Goal: Task Accomplishment & Management: Use online tool/utility

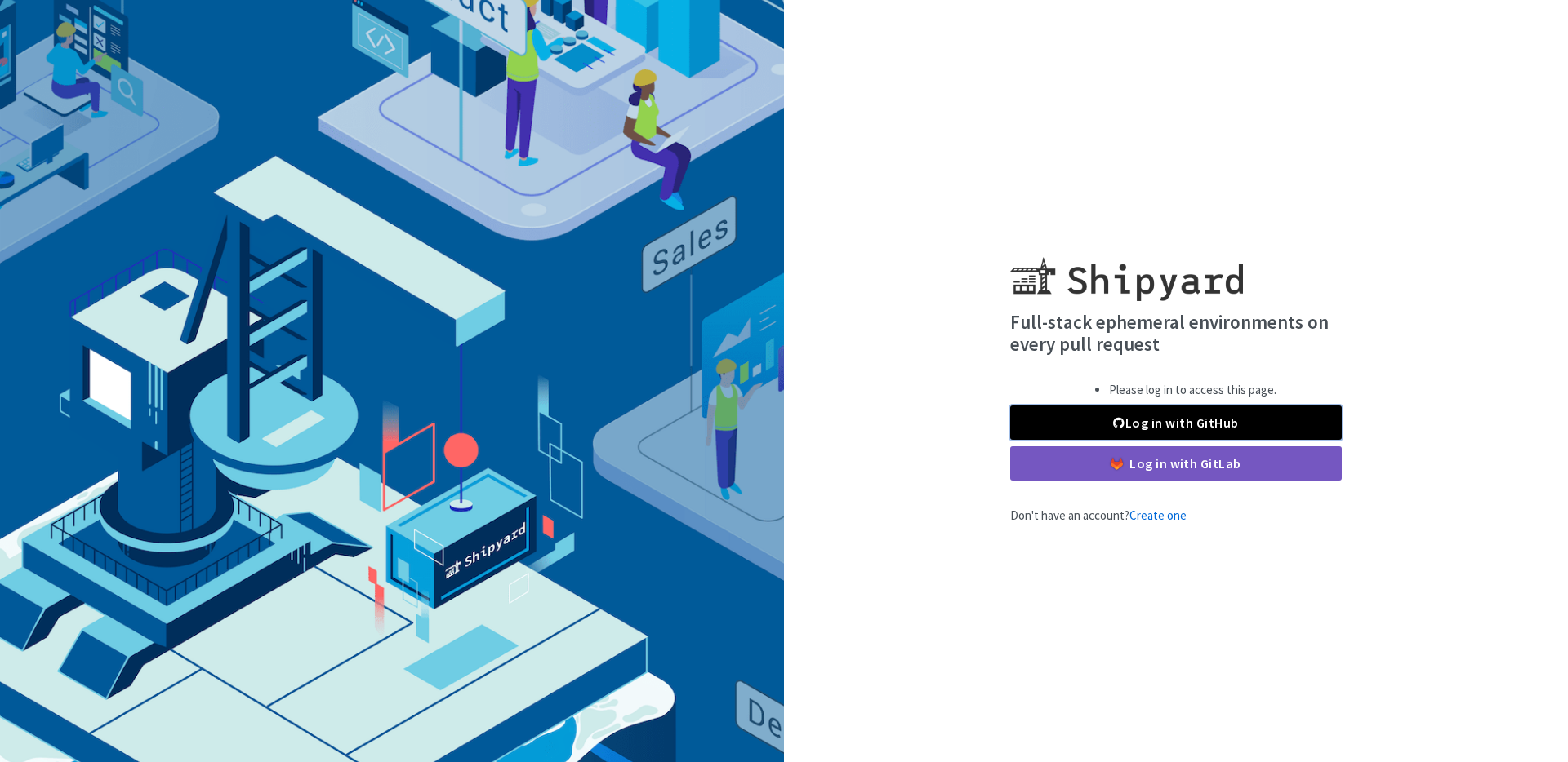
click at [1130, 418] on link "Log in with GitHub" at bounding box center [1175, 422] width 332 height 34
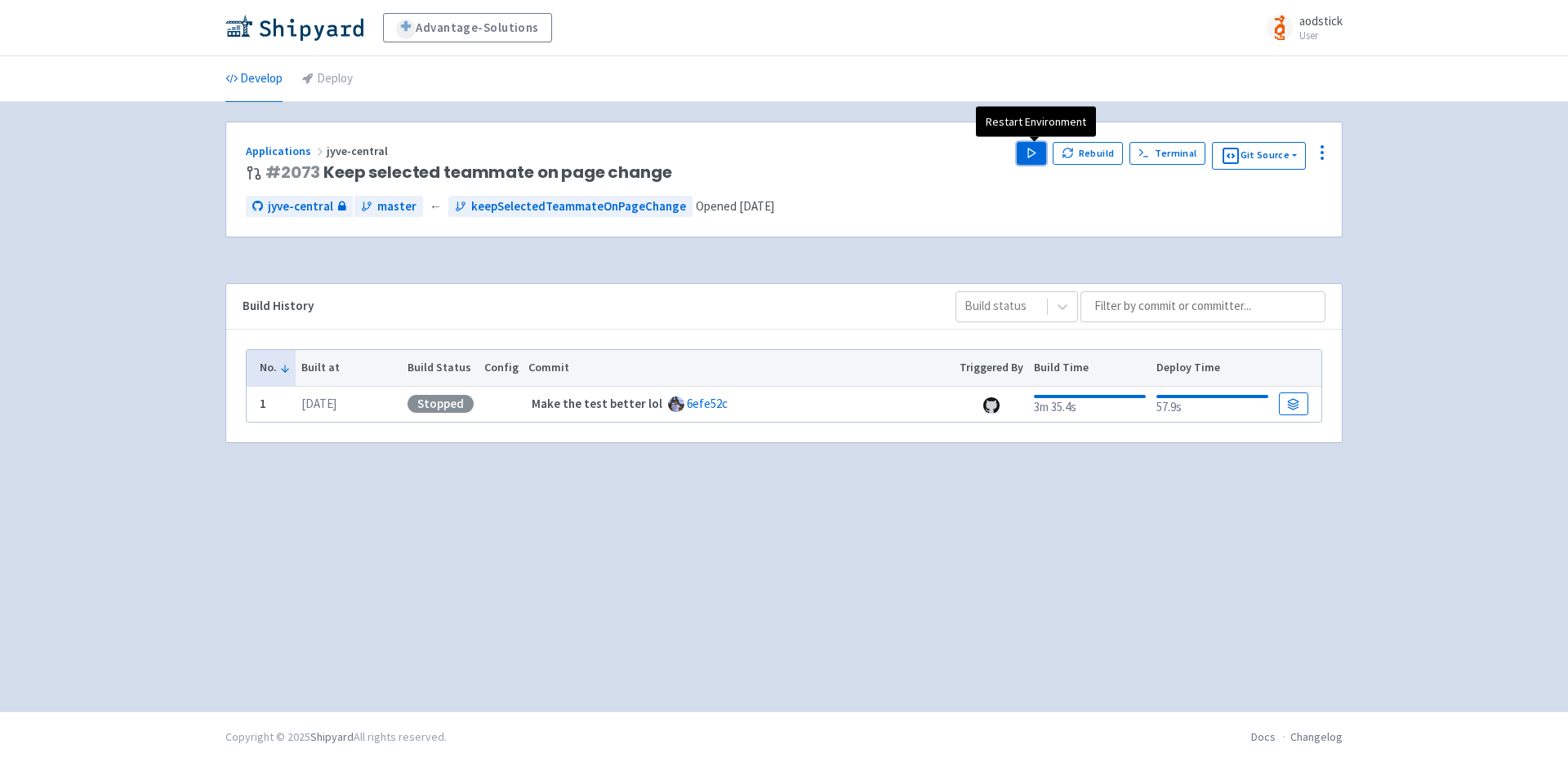
click at [1032, 153] on polygon "button" at bounding box center [1032, 153] width 7 height 9
click at [1411, 193] on div "Advantage-Solutions aodstick User Profile Sign out Develop Deploy #" at bounding box center [784, 356] width 1568 height 712
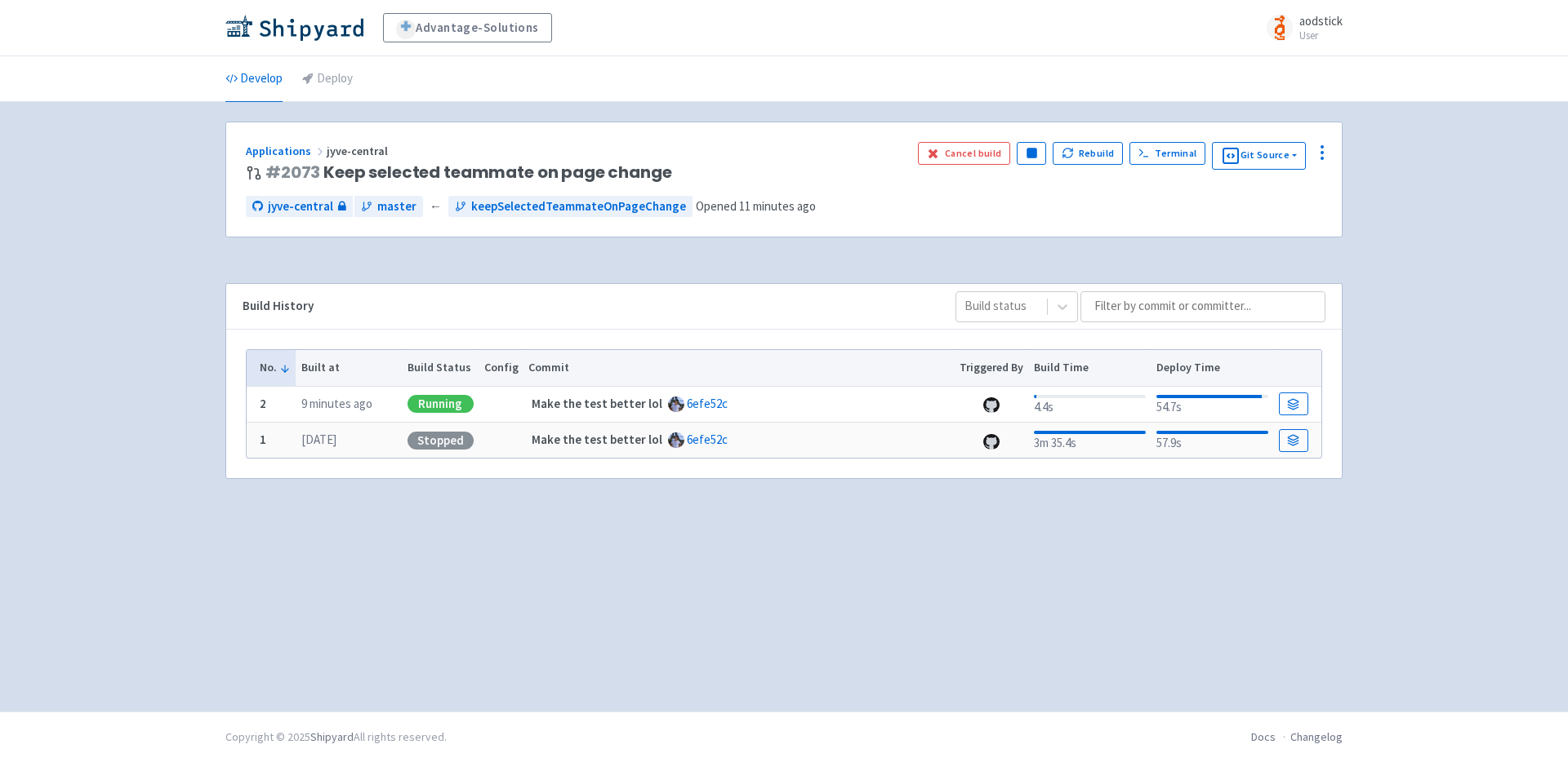
click at [1410, 211] on div "Advantage-Solutions aodstick User Profile Sign out Develop Deploy #" at bounding box center [784, 356] width 1568 height 712
click at [1454, 299] on div "Advantage-Solutions aodstick User Profile Sign out Develop Deploy #" at bounding box center [784, 356] width 1568 height 712
click at [963, 152] on span "Visit" at bounding box center [964, 154] width 21 height 13
